Goal: Task Accomplishment & Management: Manage account settings

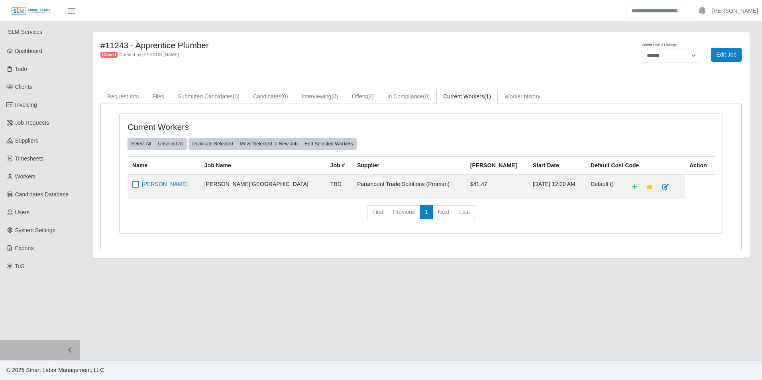
select select "******"
click at [42, 51] on span "Dashboard" at bounding box center [29, 51] width 28 height 6
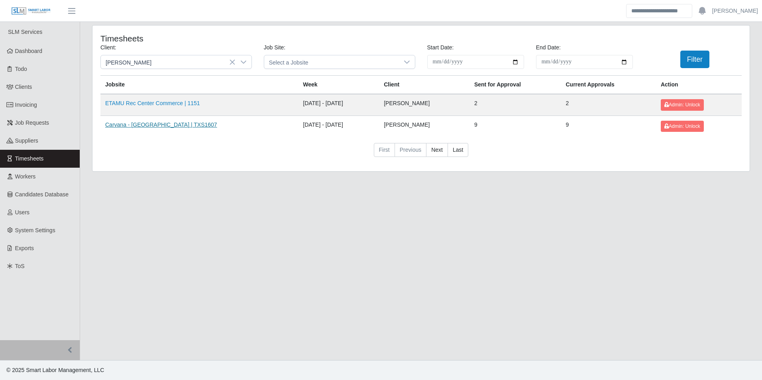
click at [144, 127] on link "Carvana - Dallas | TXS1607" at bounding box center [161, 125] width 112 height 6
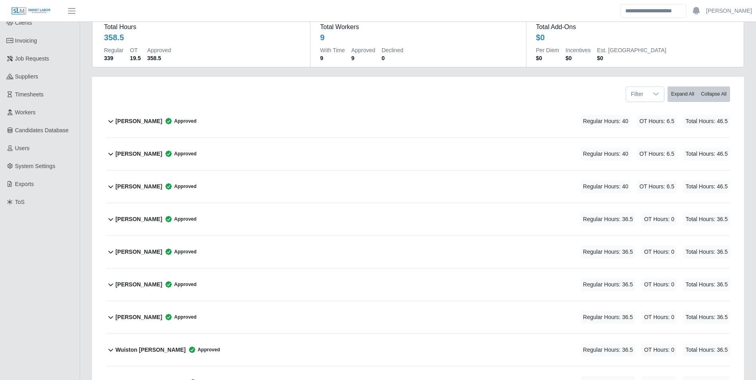
scroll to position [120, 0]
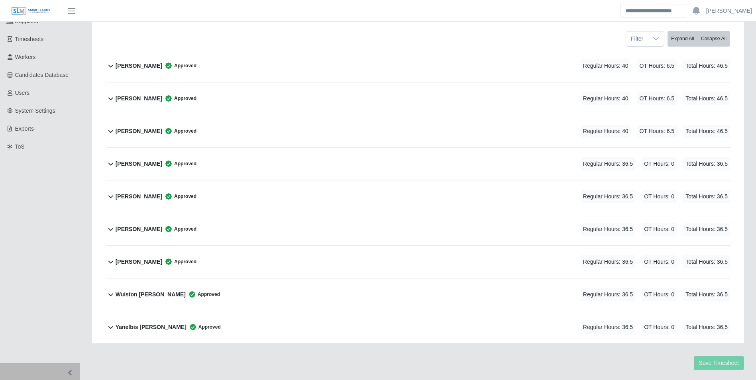
click at [154, 67] on b "Alberto Leonel Lopez" at bounding box center [139, 66] width 47 height 8
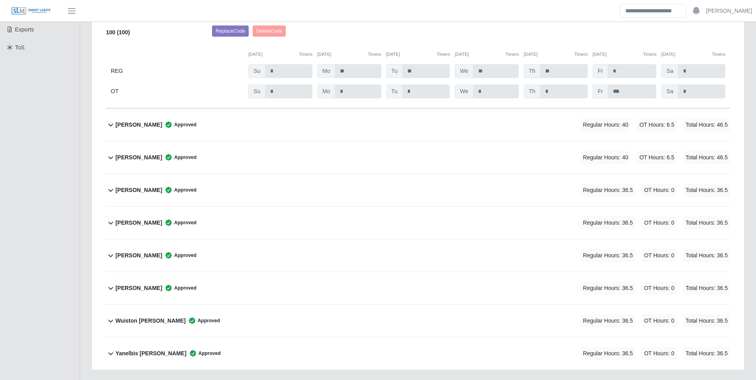
scroll to position [165, 0]
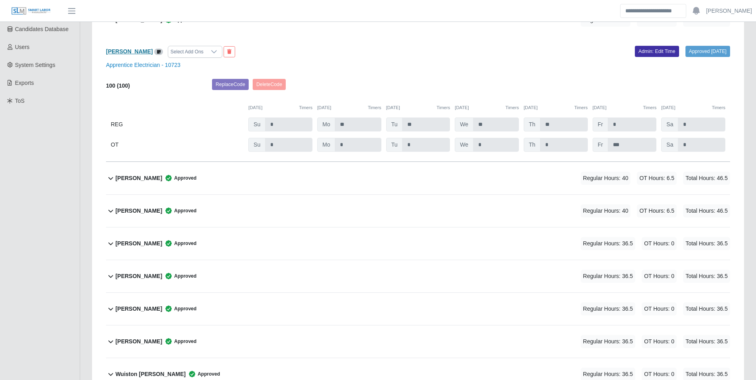
click at [148, 54] on b "Alberto Leonel Lopez" at bounding box center [129, 51] width 47 height 6
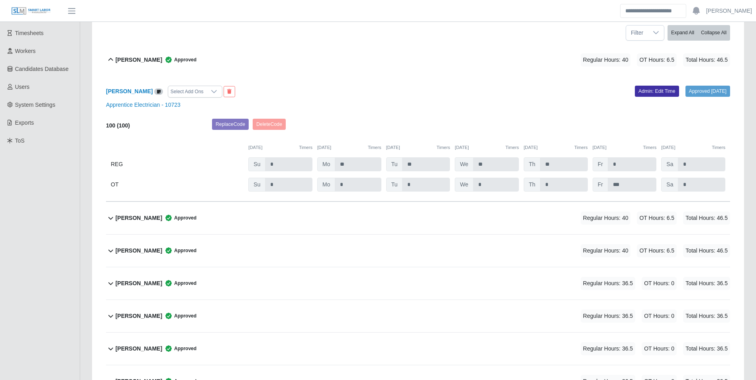
click at [140, 58] on b "Alberto Leonel Lopez" at bounding box center [139, 60] width 47 height 8
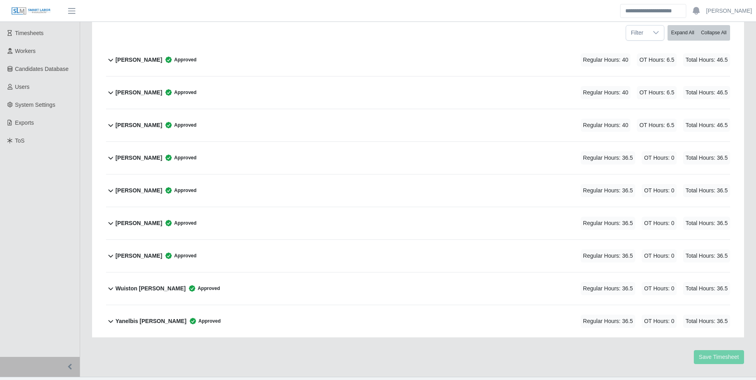
click at [136, 92] on b "David Singleton" at bounding box center [139, 93] width 47 height 8
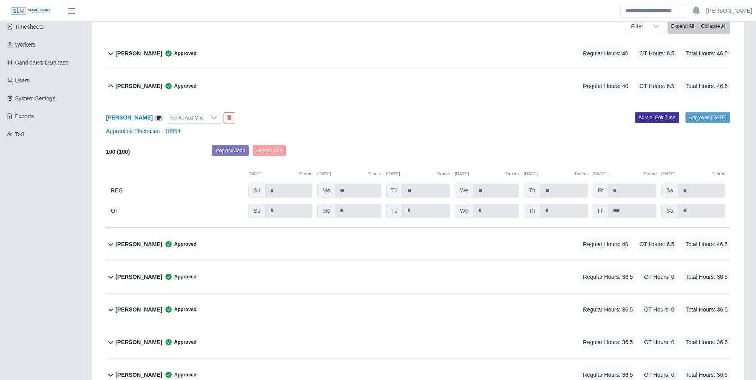
scroll to position [132, 0]
click at [131, 116] on b "David Singleton" at bounding box center [129, 118] width 47 height 6
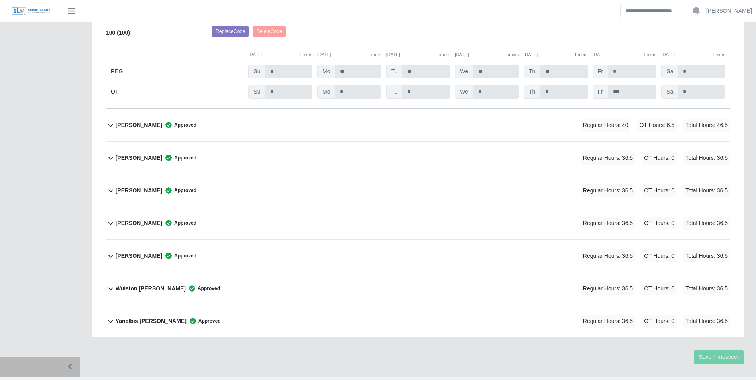
click at [141, 125] on b "Honorio Tapia" at bounding box center [139, 125] width 47 height 8
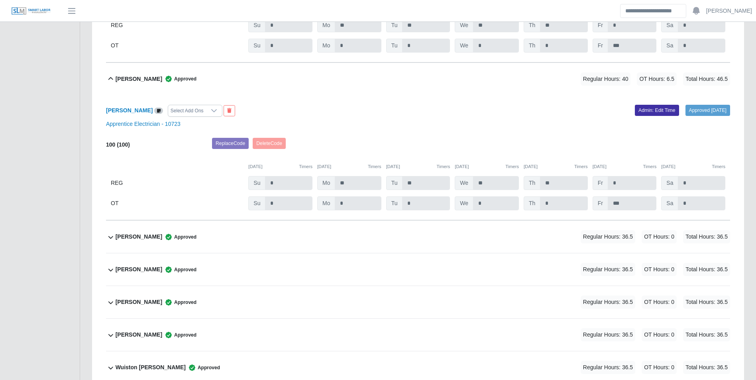
click at [140, 77] on b "Honorio Tapia" at bounding box center [139, 79] width 47 height 8
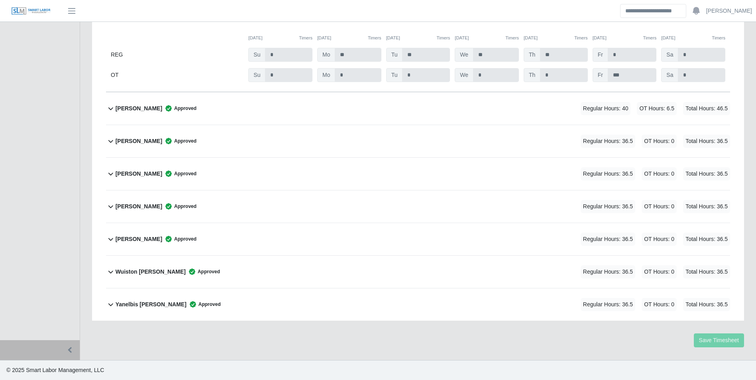
scroll to position [268, 0]
click at [132, 139] on b "Jean Guzman" at bounding box center [139, 141] width 47 height 8
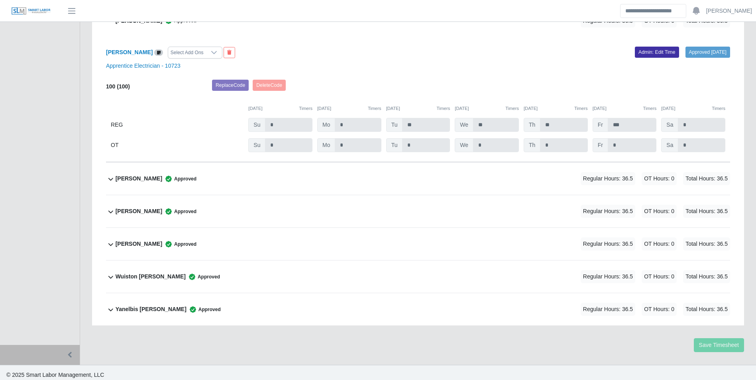
scroll to position [354, 0]
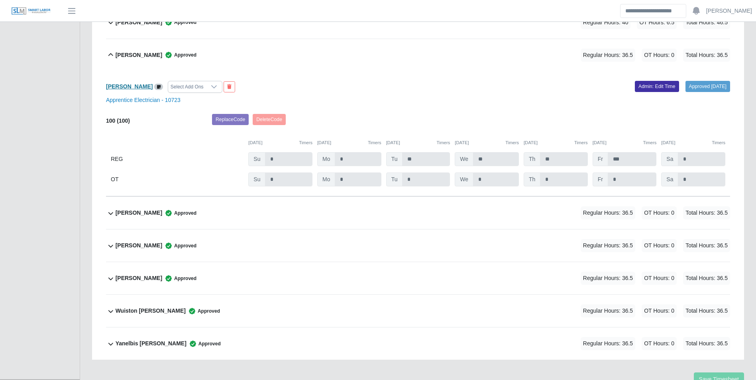
click at [131, 85] on b "Jean Guzman" at bounding box center [129, 86] width 47 height 6
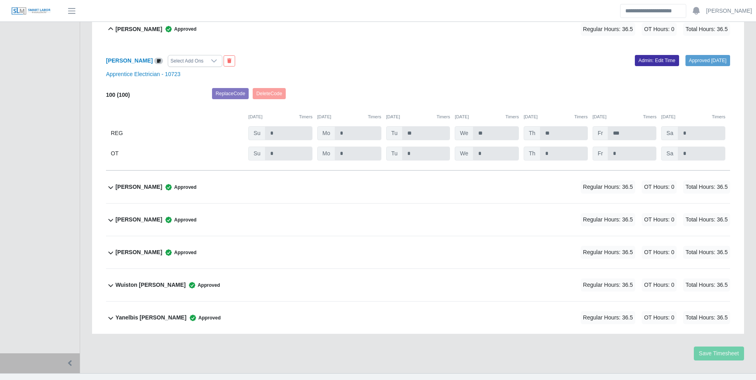
scroll to position [394, 0]
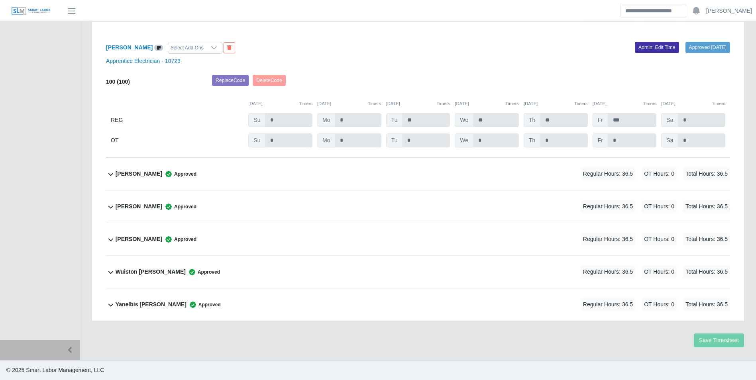
click at [144, 177] on b "Jermaine James" at bounding box center [139, 174] width 47 height 8
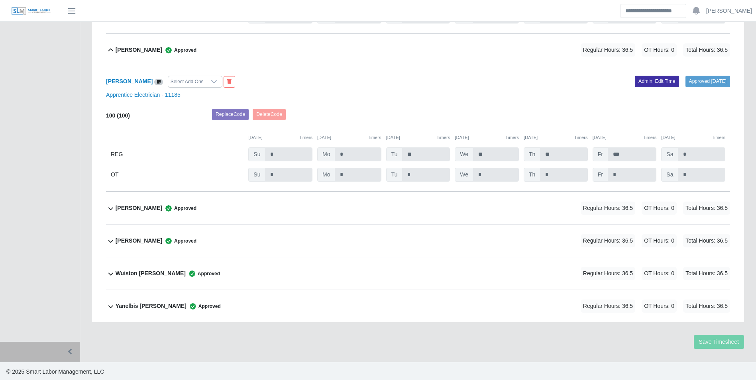
scroll to position [520, 0]
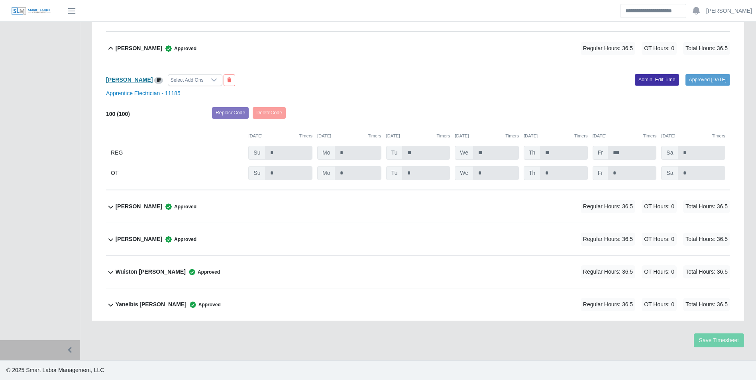
click at [124, 81] on b "Jermaine James" at bounding box center [129, 80] width 47 height 6
click at [146, 53] on div "Jermaine James Approved" at bounding box center [156, 48] width 81 height 13
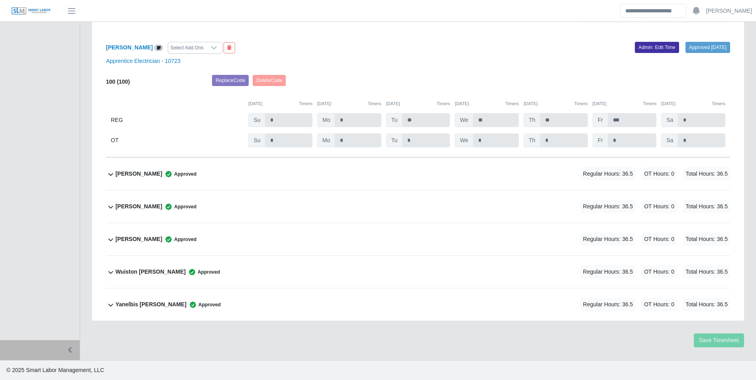
scroll to position [394, 0]
click at [138, 208] on b "Jose Arriaga Gallegos" at bounding box center [139, 207] width 47 height 8
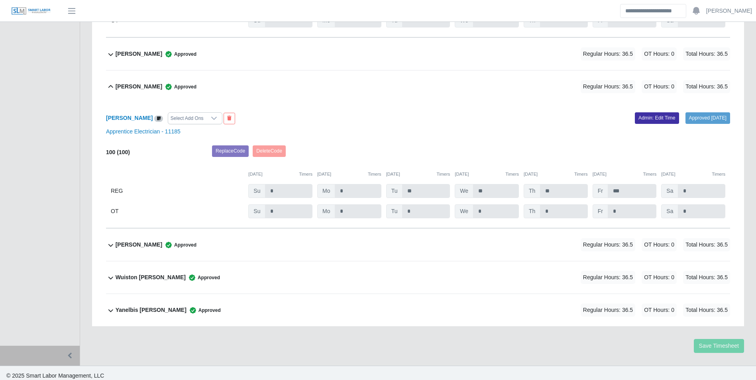
scroll to position [520, 0]
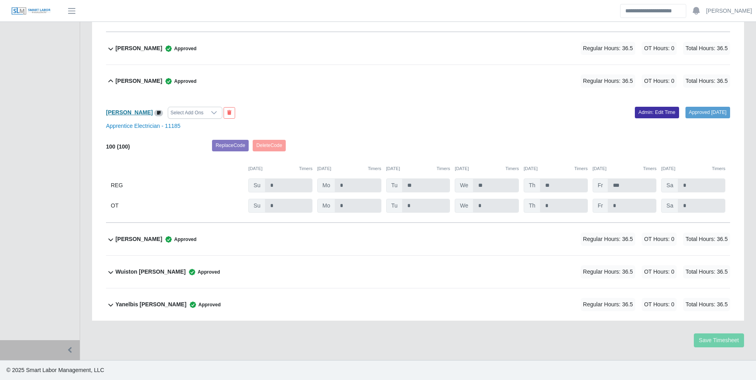
click at [140, 110] on b "Jose Arriaga Gallegos" at bounding box center [129, 112] width 47 height 6
click at [142, 235] on div "Jose Santander Approved" at bounding box center [156, 239] width 81 height 13
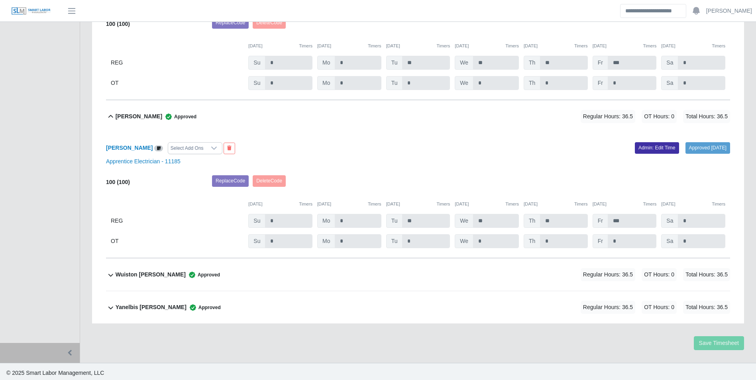
scroll to position [646, 0]
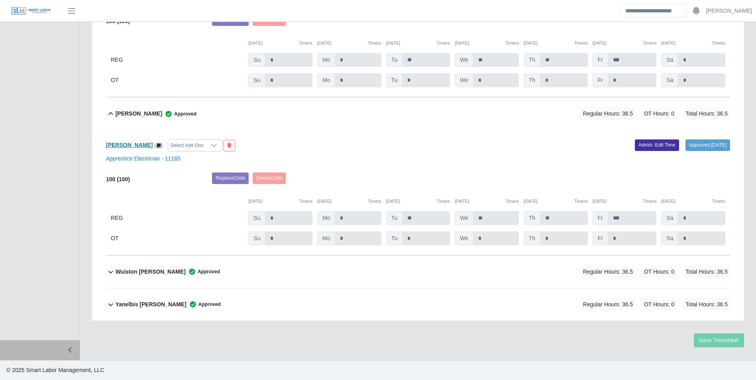
click at [137, 144] on b "Jose Santander" at bounding box center [129, 145] width 47 height 6
click at [139, 113] on b "Jose Santander" at bounding box center [139, 114] width 47 height 8
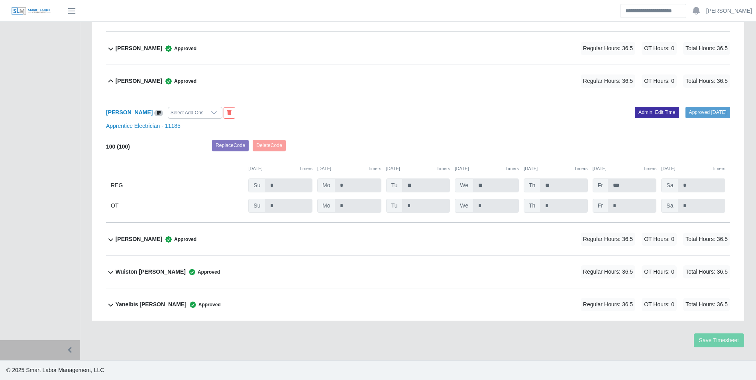
scroll to position [520, 0]
click at [133, 271] on b "Wuiston Parra" at bounding box center [151, 272] width 70 height 8
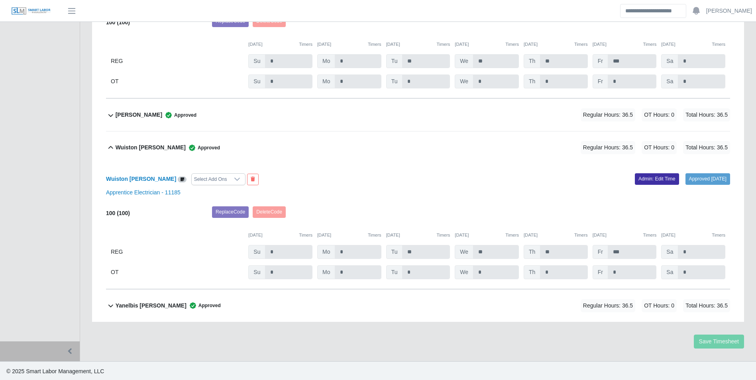
scroll to position [646, 0]
click at [128, 175] on b "Wuiston Parra" at bounding box center [141, 178] width 70 height 6
click at [134, 146] on b "Wuiston Parra" at bounding box center [151, 146] width 70 height 8
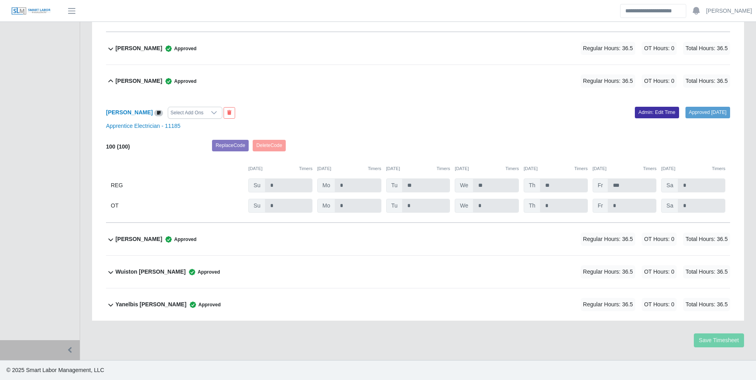
scroll to position [520, 0]
click at [136, 305] on b "Yanelbis Perea" at bounding box center [151, 305] width 71 height 8
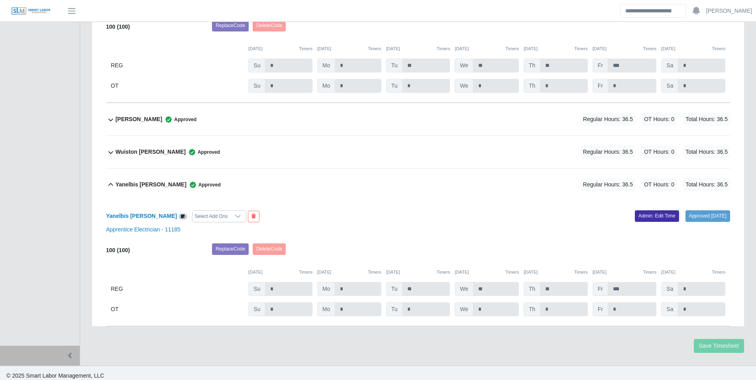
scroll to position [646, 0]
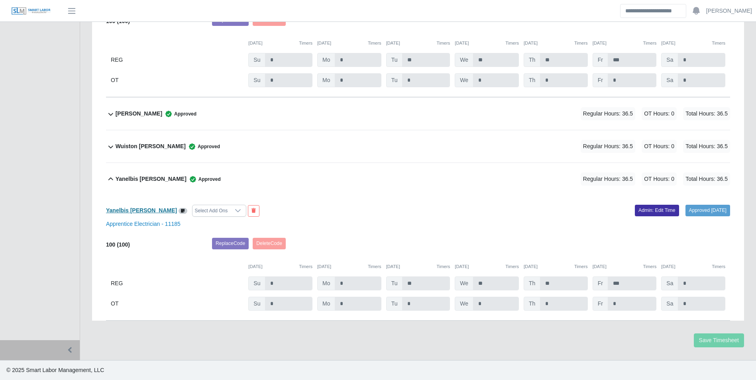
click at [130, 211] on b "Yanelbis Perea" at bounding box center [141, 210] width 71 height 6
click at [139, 175] on b "Yanelbis Perea" at bounding box center [151, 179] width 71 height 8
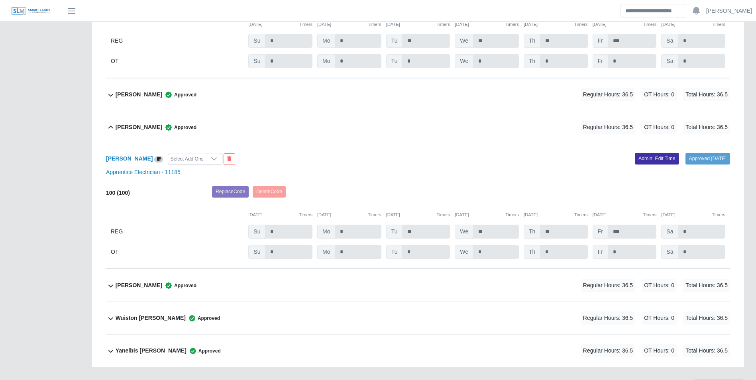
scroll to position [480, 0]
